Goal: Book appointment/travel/reservation

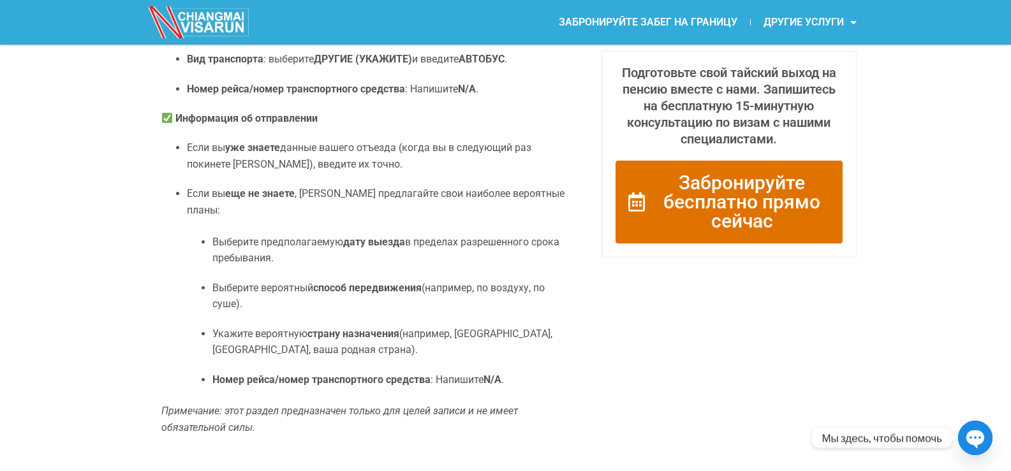
scroll to position [1020, 0]
click at [211, 13] on img at bounding box center [200, 22] width 102 height 32
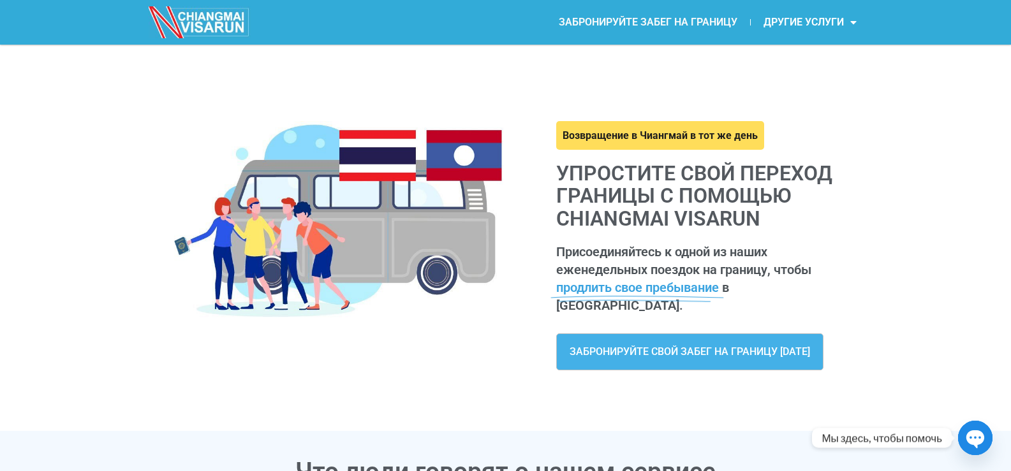
click at [642, 20] on font "ЗАБРОНИРУЙТЕ ЗАБЕГ НА ГРАНИЦУ" at bounding box center [648, 22] width 179 height 12
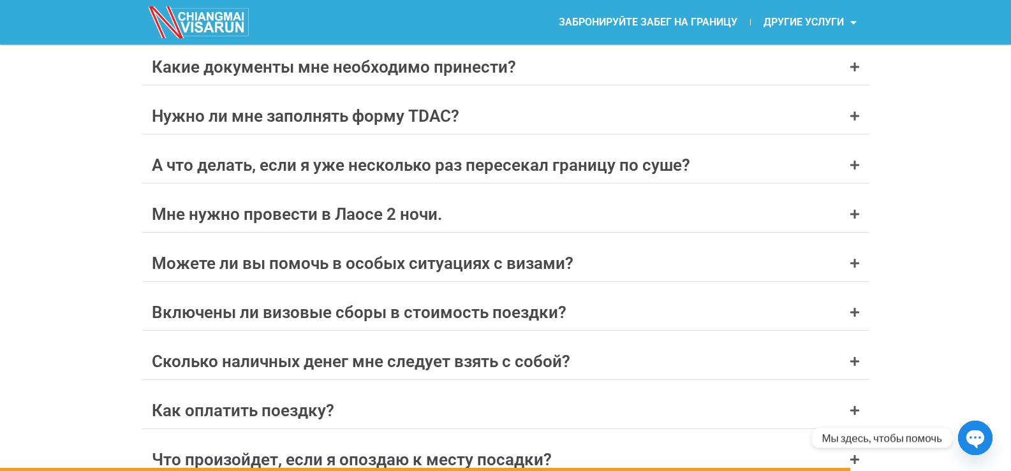
scroll to position [5293, 0]
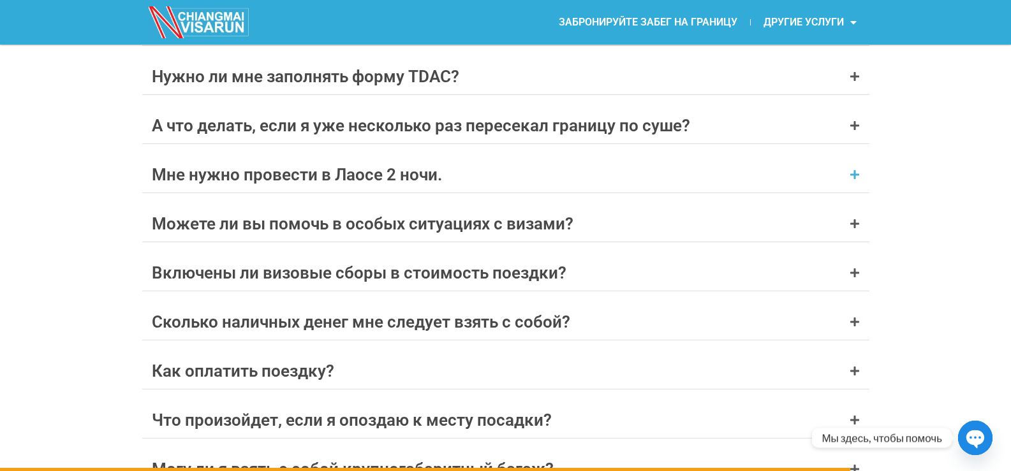
click at [844, 178] on div "Мне нужно провести в Лаосе 2 ночи." at bounding box center [505, 175] width 727 height 36
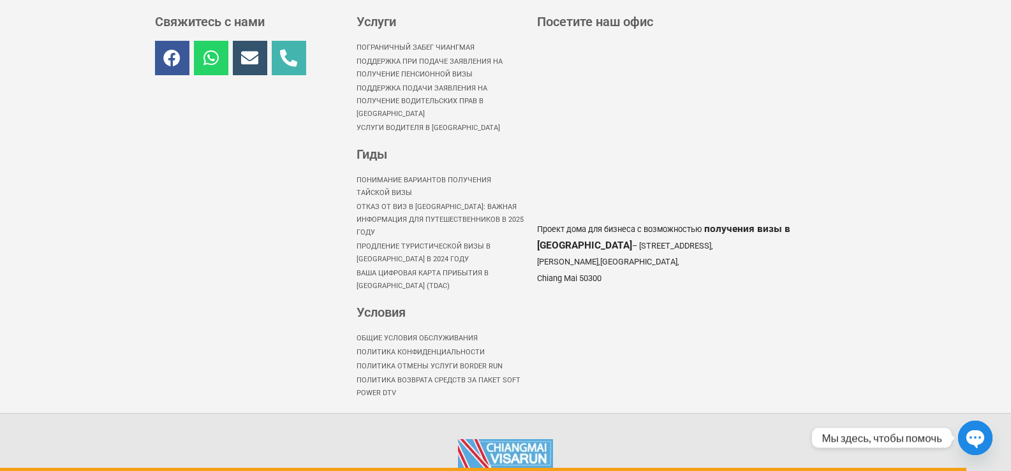
scroll to position [6058, 0]
